Goal: Book appointment/travel/reservation

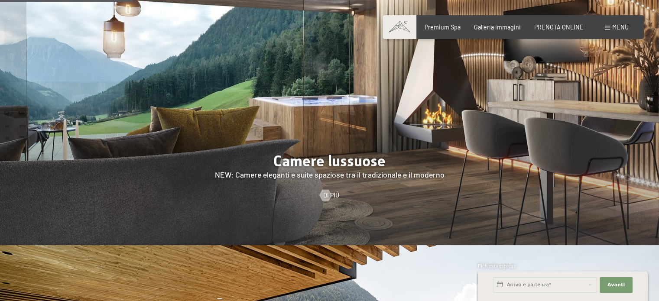
scroll to position [693, 0]
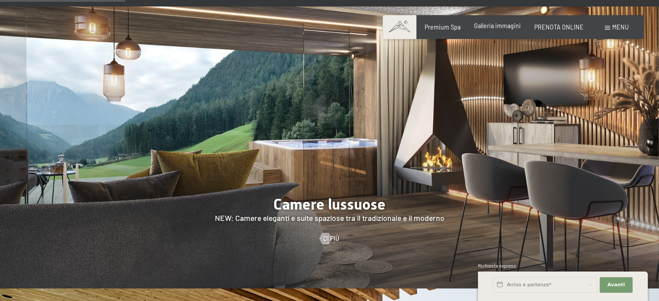
click at [498, 25] on span "Galleria immagini" at bounding box center [497, 25] width 47 height 7
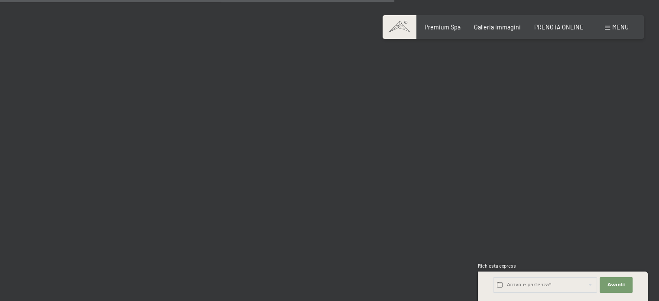
scroll to position [5589, 0]
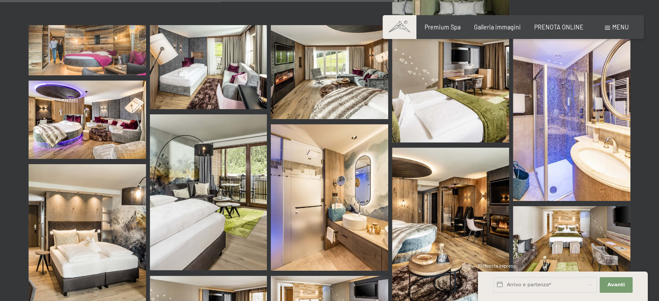
click at [430, 182] on img at bounding box center [450, 230] width 117 height 164
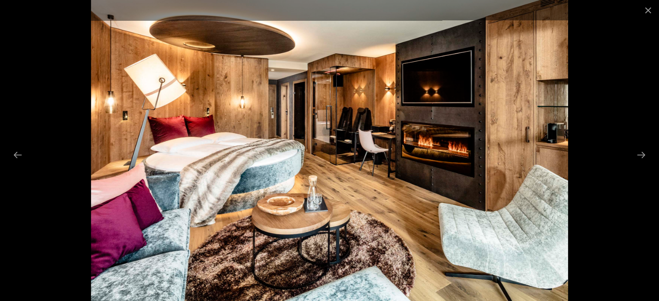
scroll to position [5632, 0]
click at [650, 8] on button "Close gallery" at bounding box center [648, 10] width 22 height 20
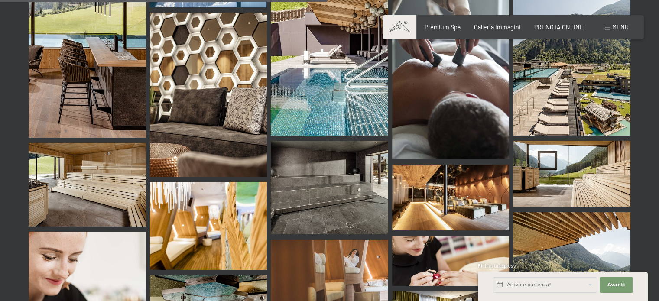
scroll to position [4636, 0]
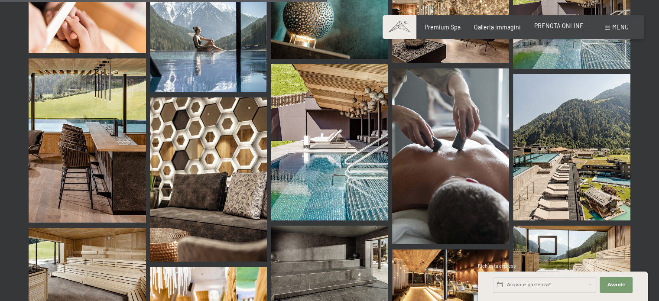
click at [556, 26] on span "PRENOTA ONLINE" at bounding box center [558, 25] width 49 height 7
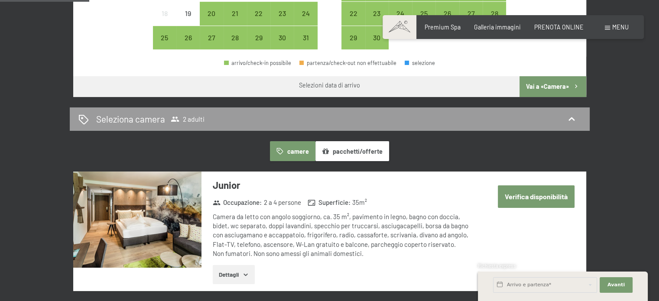
scroll to position [433, 0]
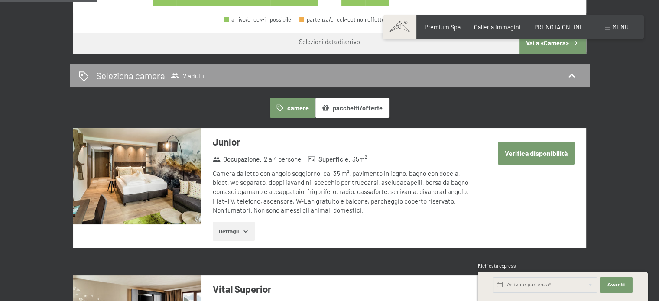
click at [243, 230] on icon "button" at bounding box center [245, 231] width 7 height 7
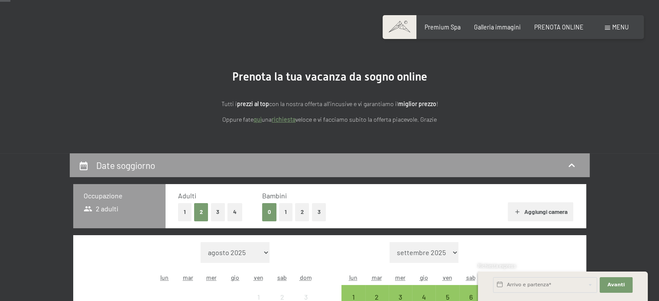
scroll to position [0, 0]
